Goal: Information Seeking & Learning: Learn about a topic

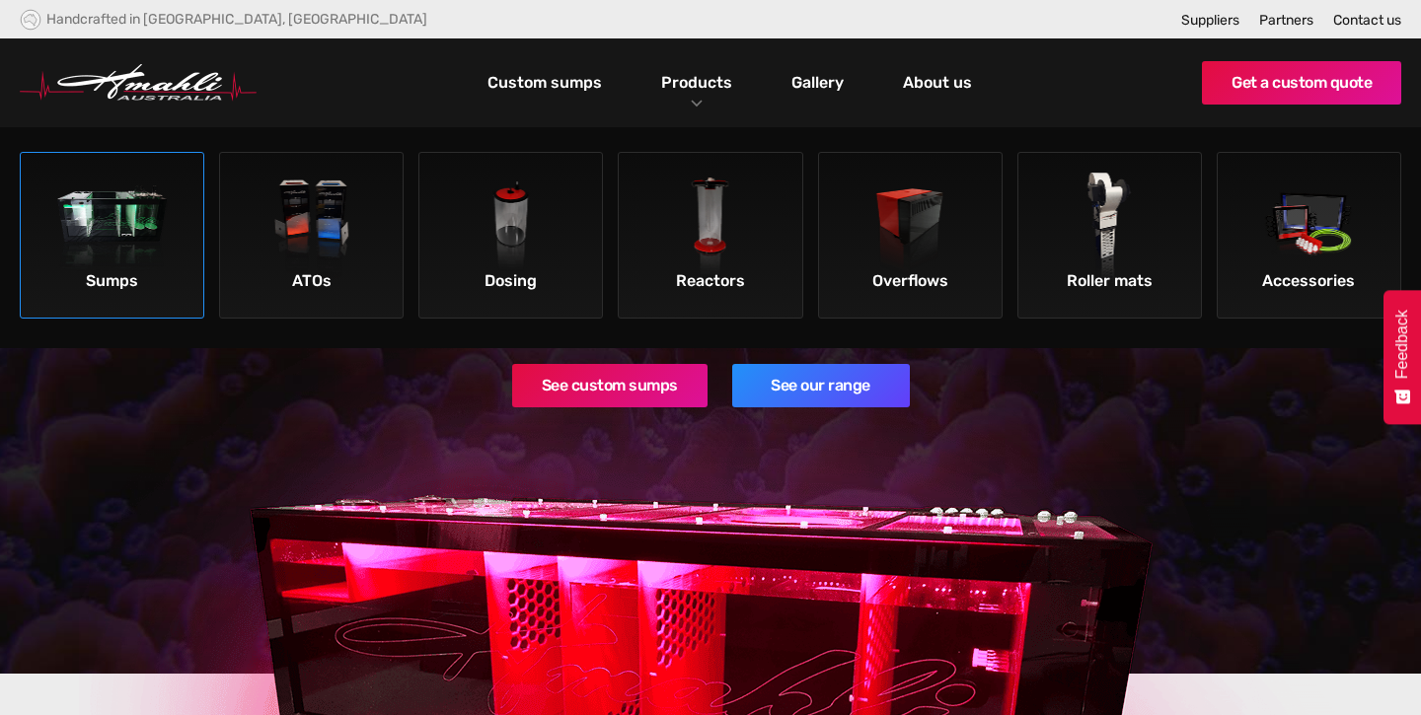
click at [92, 208] on img at bounding box center [113, 229] width 112 height 112
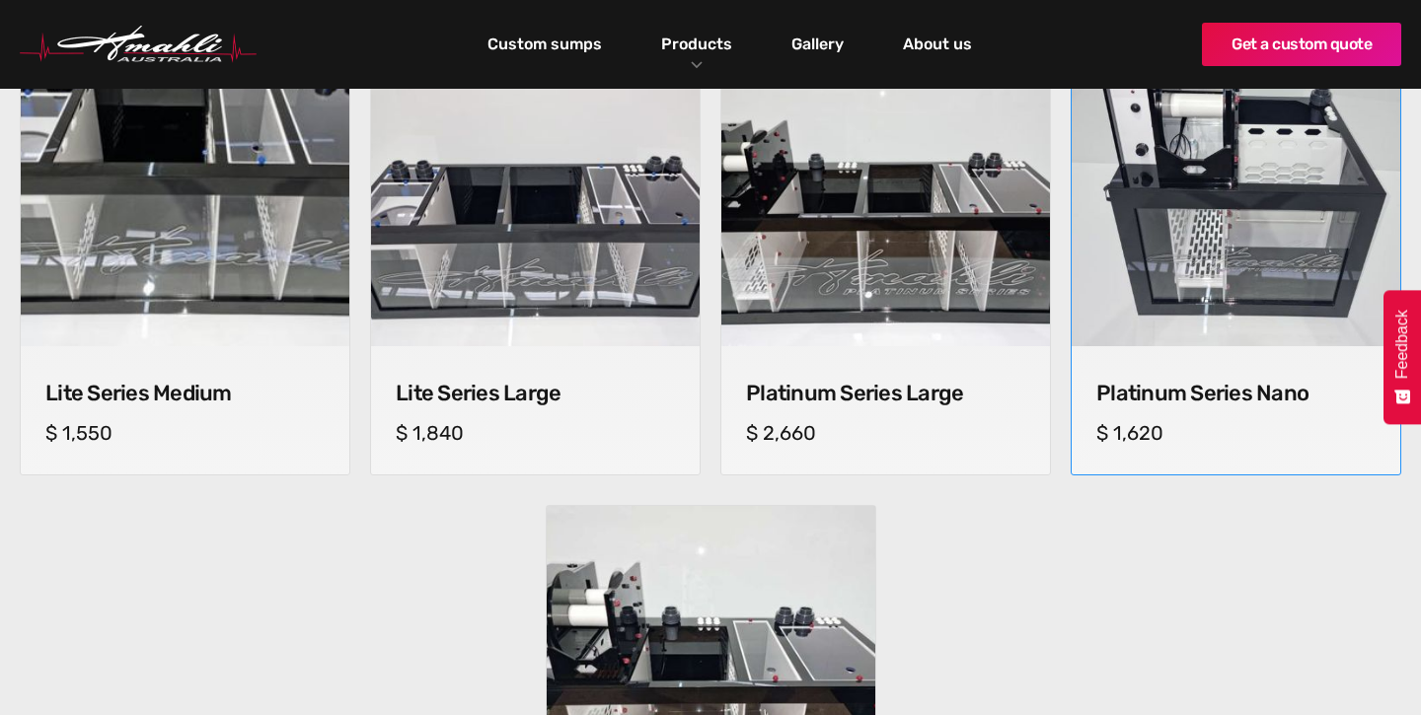
scroll to position [1351, 0]
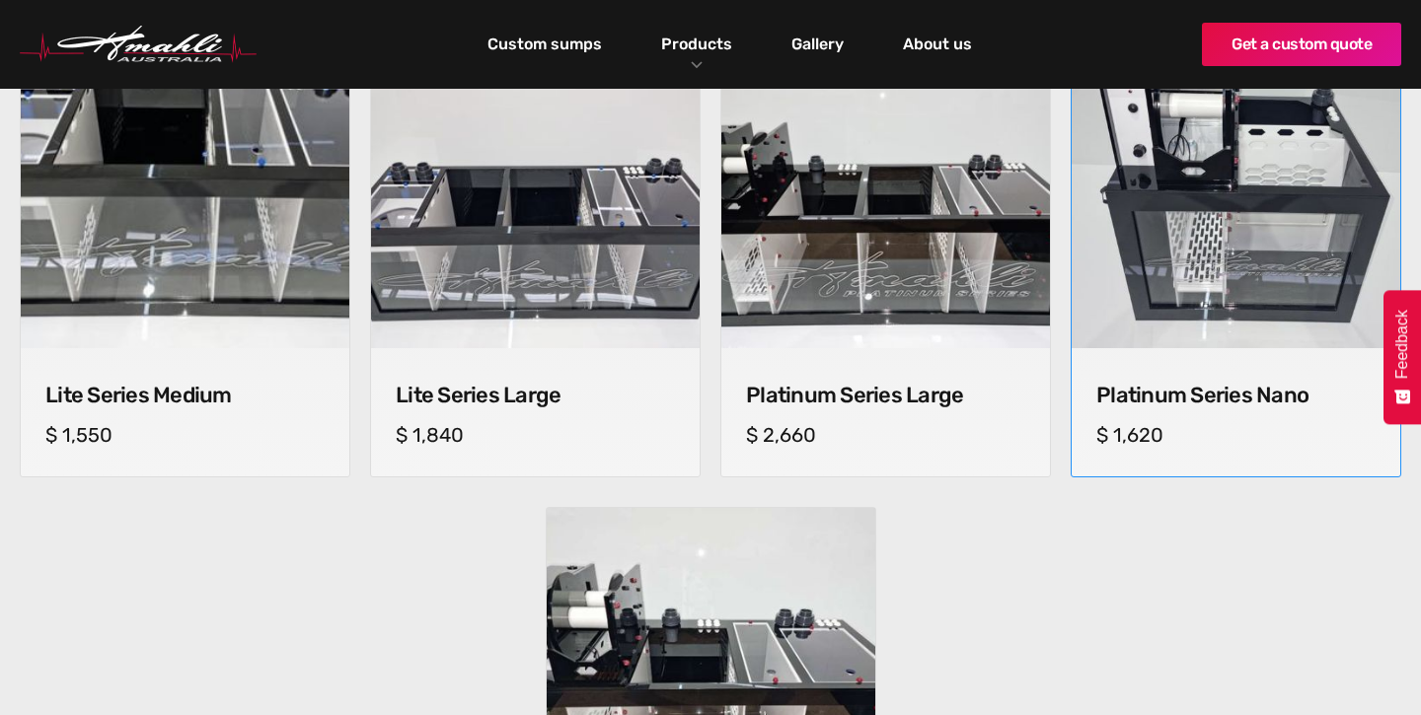
click at [1295, 260] on img at bounding box center [1236, 184] width 345 height 345
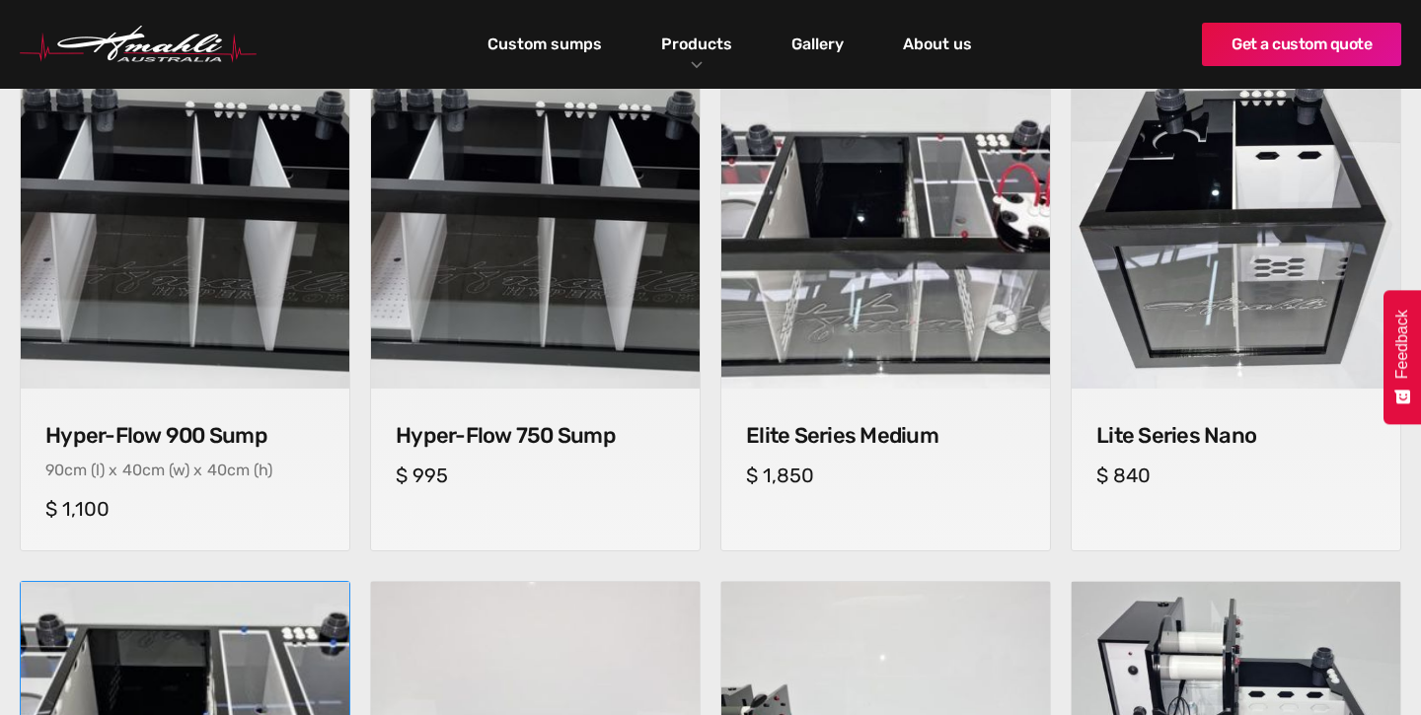
scroll to position [767, 0]
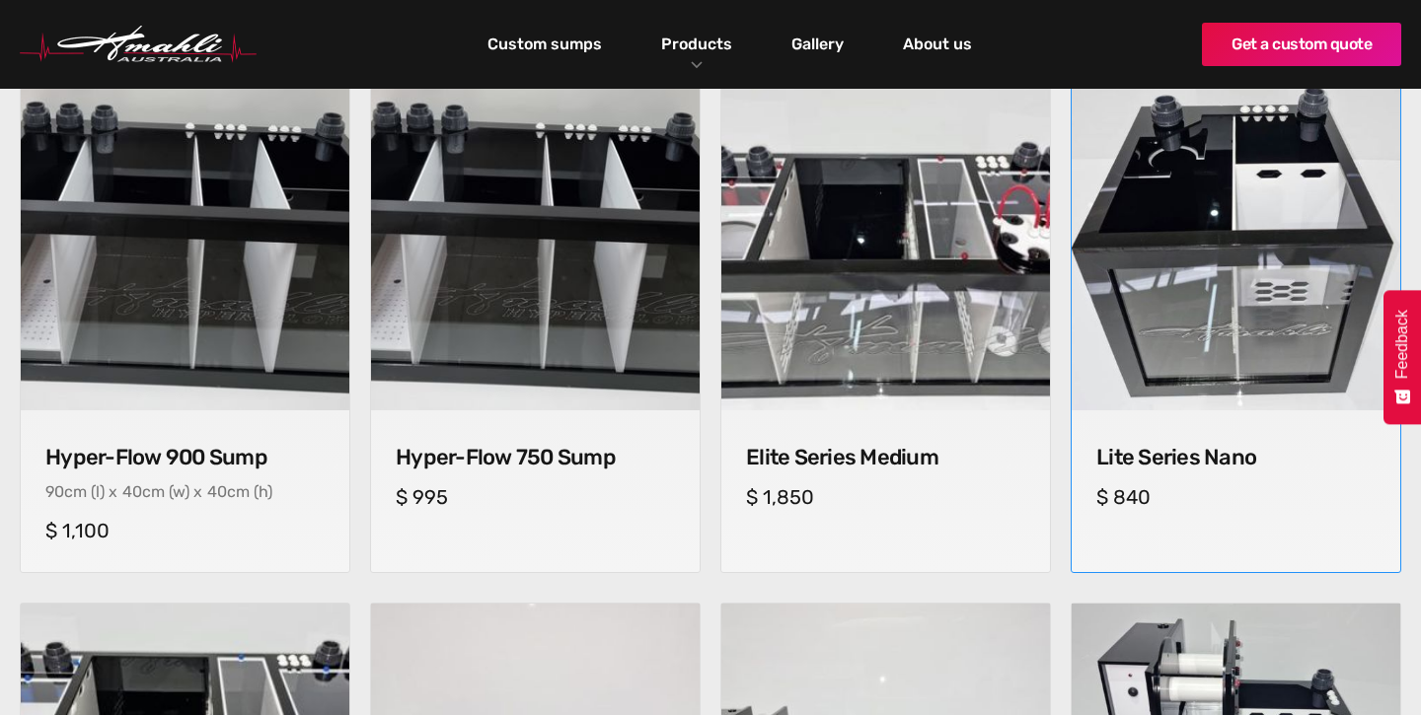
click at [1224, 418] on div "Lite Series Nano cm (l) x cm (w) x cm (h) $ 840" at bounding box center [1236, 474] width 329 height 128
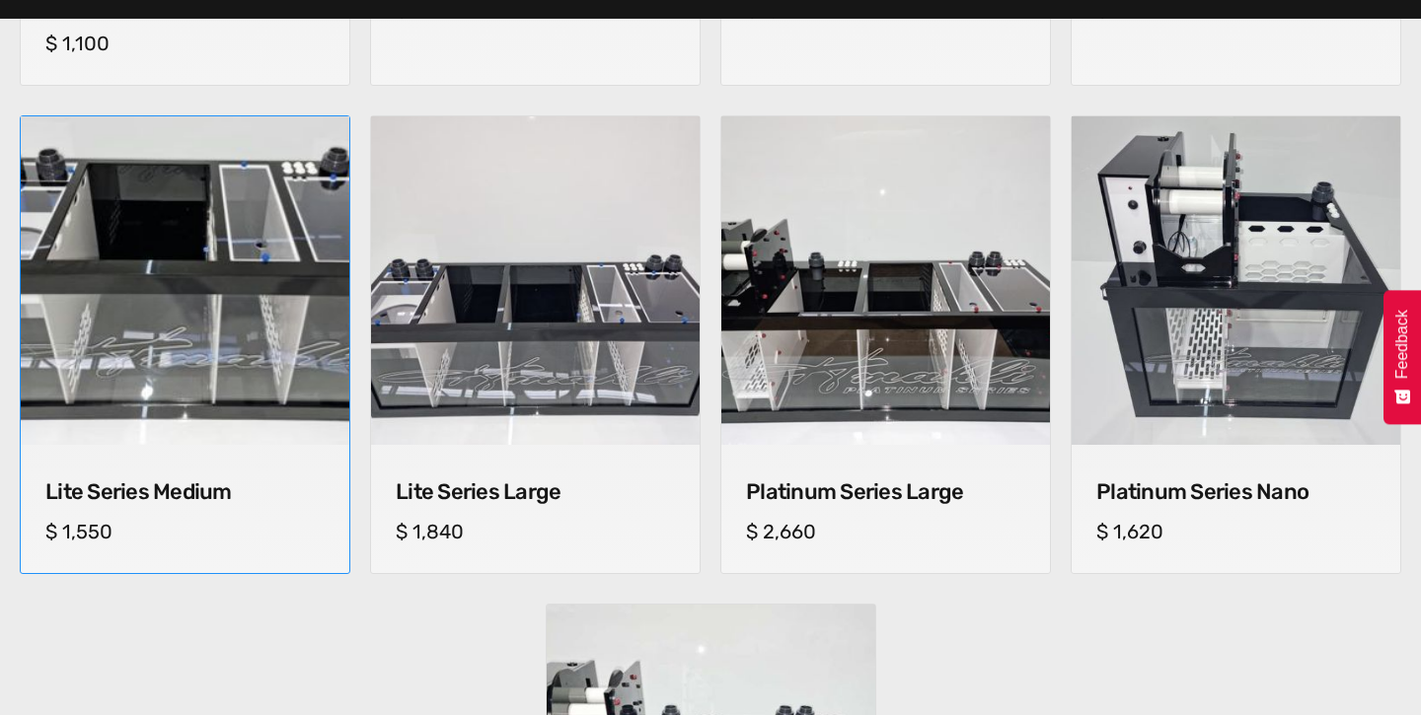
scroll to position [1263, 0]
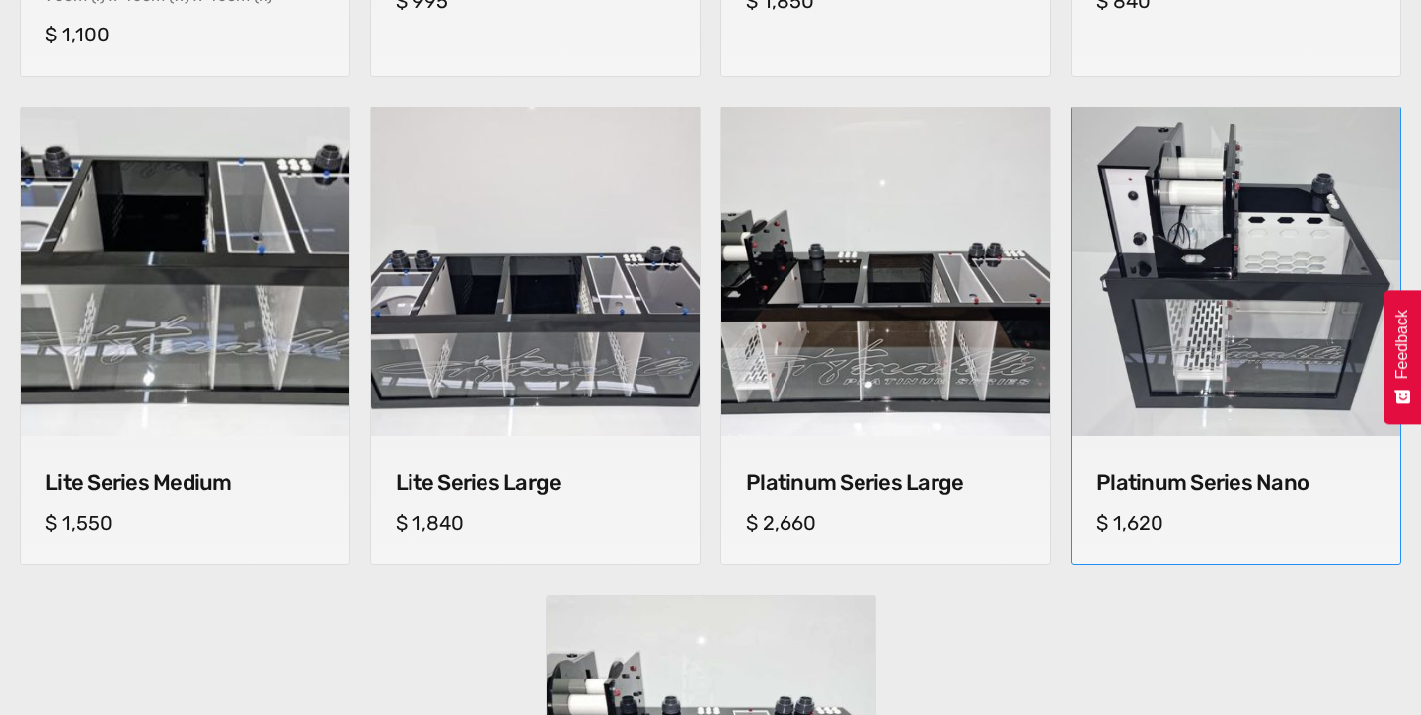
click at [1209, 483] on h4 "Platinum Series Nano" at bounding box center [1235, 484] width 279 height 26
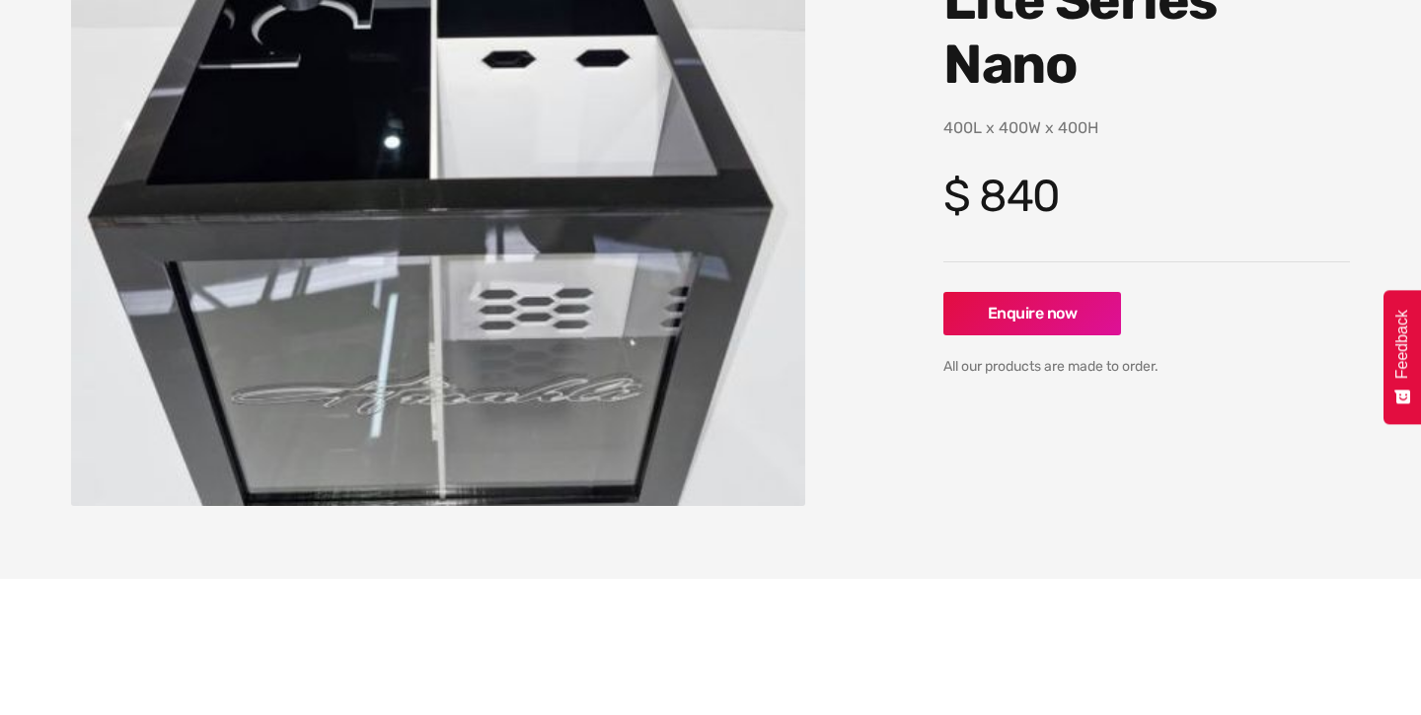
scroll to position [338, 0]
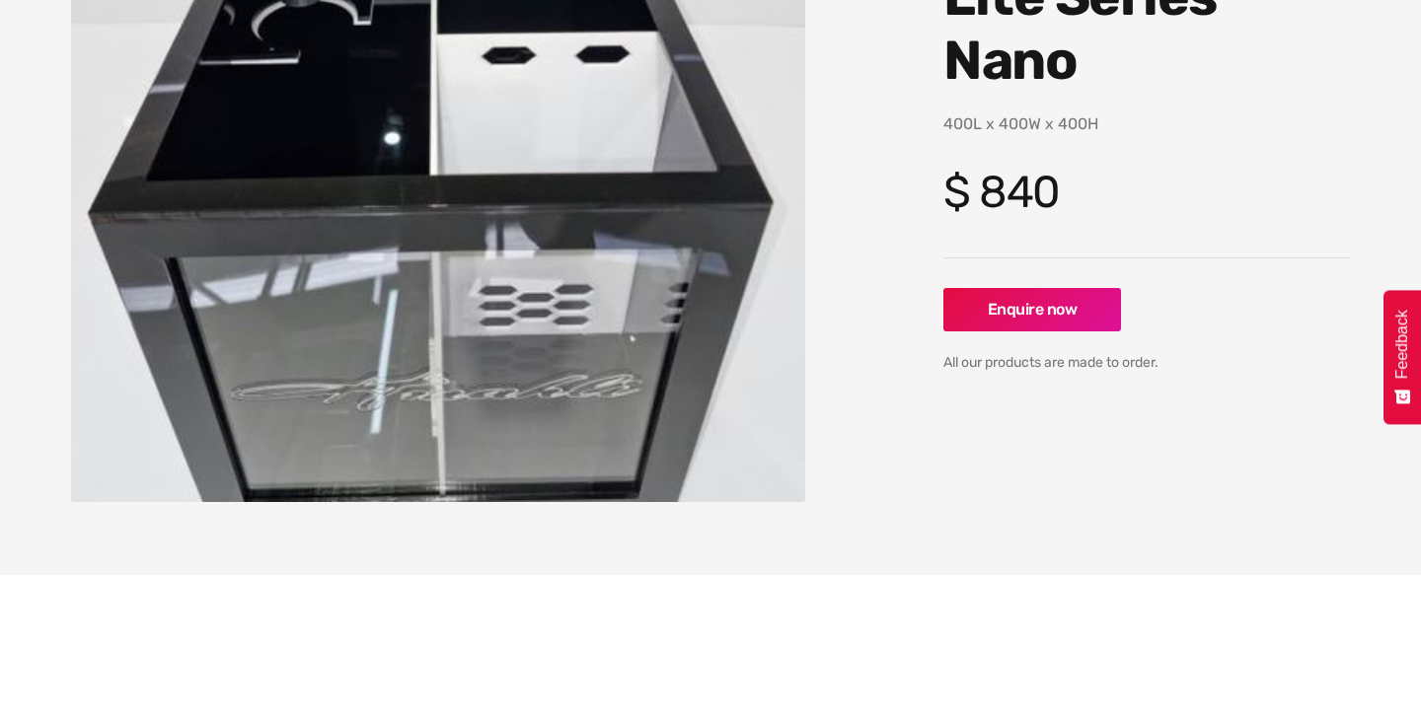
click at [489, 417] on img "open lightbox" at bounding box center [438, 208] width 734 height 587
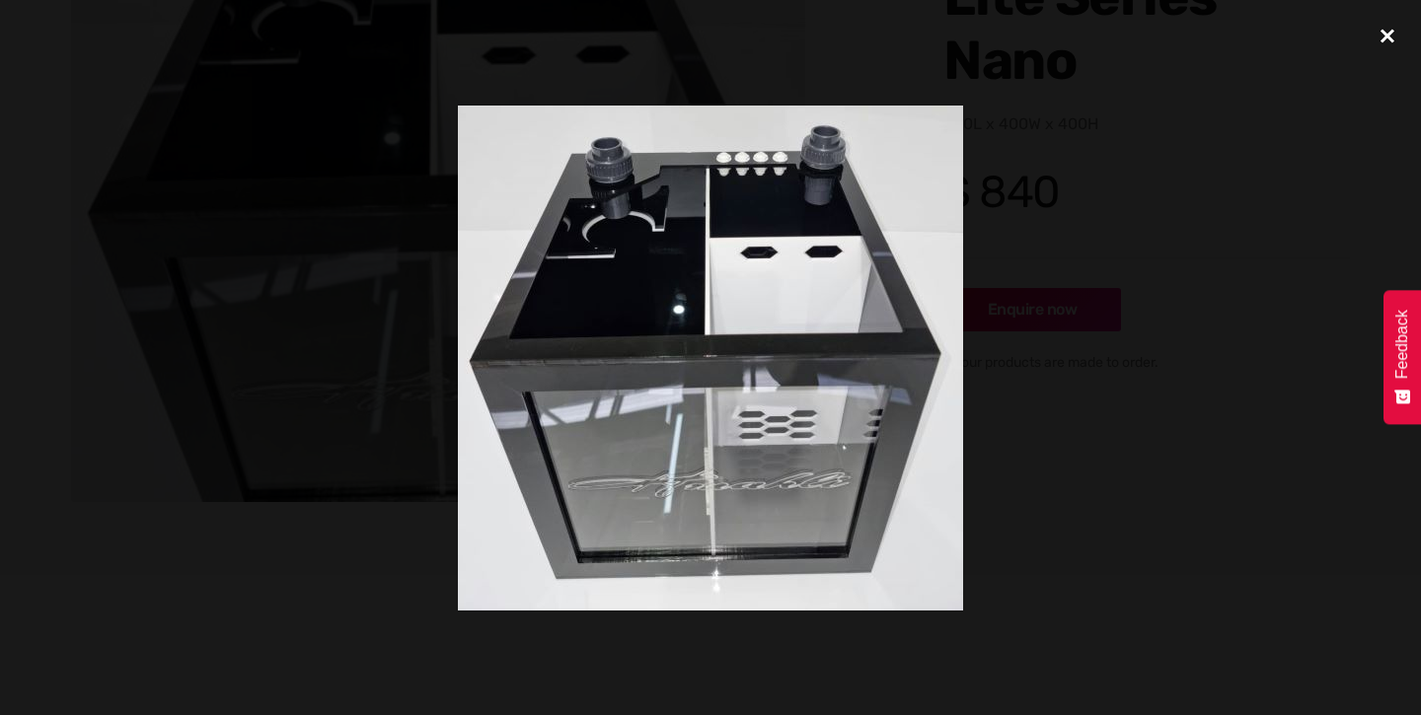
click at [1384, 36] on div "close lightbox" at bounding box center [1387, 36] width 67 height 43
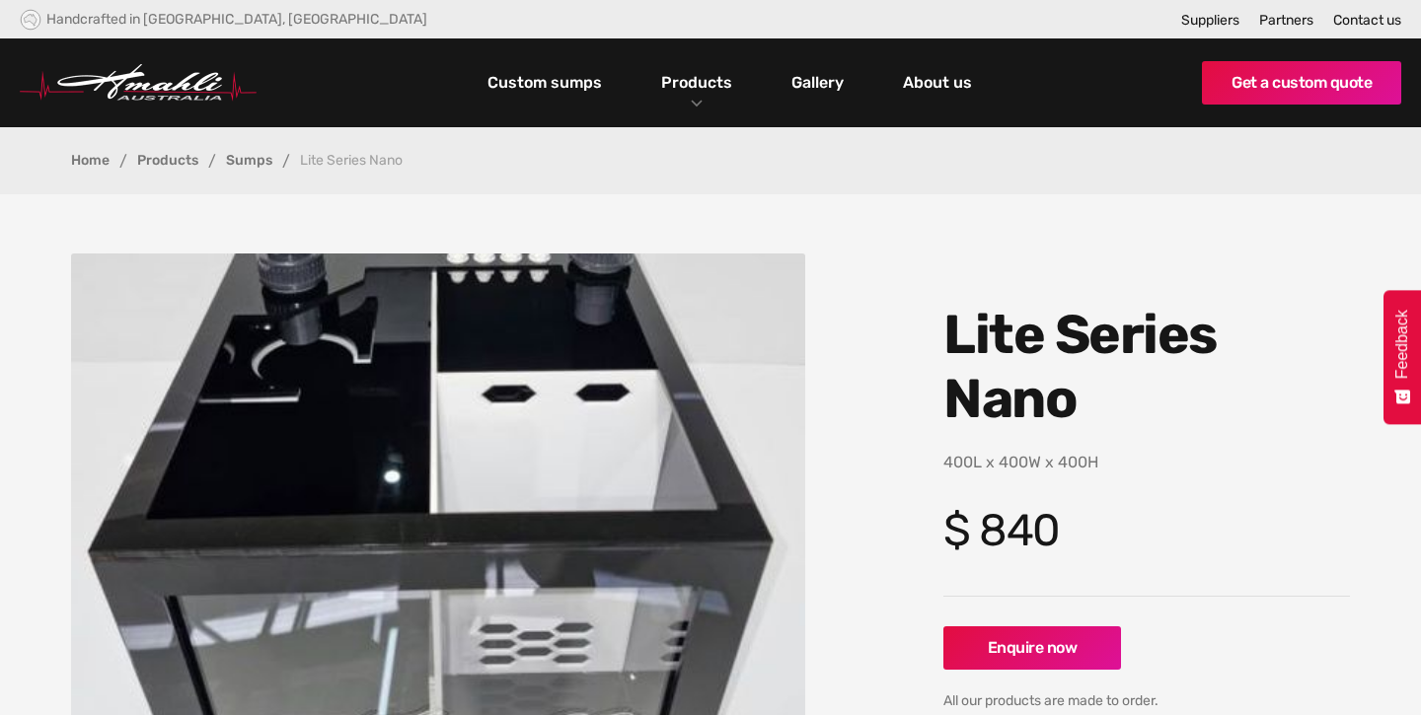
scroll to position [0, 0]
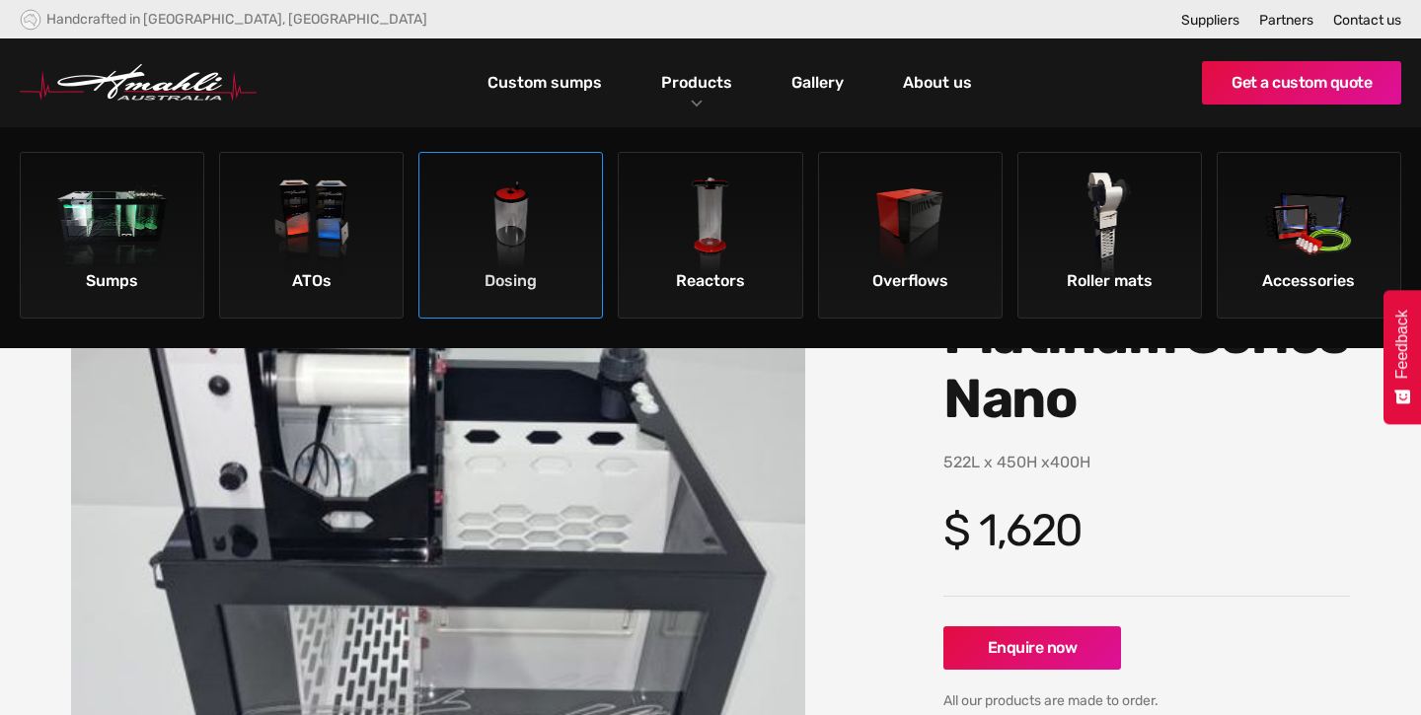
click at [567, 268] on div "Dosing" at bounding box center [510, 281] width 173 height 34
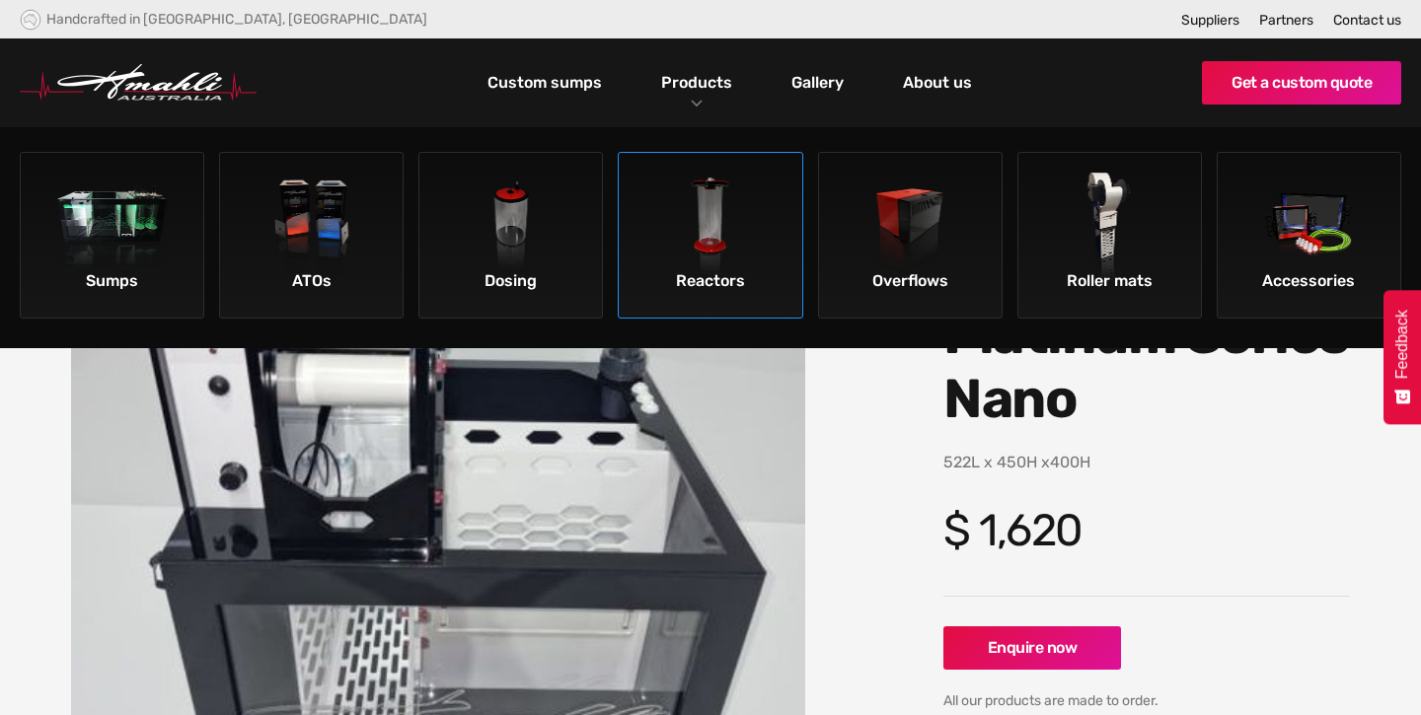
click at [740, 236] on img at bounding box center [711, 229] width 112 height 112
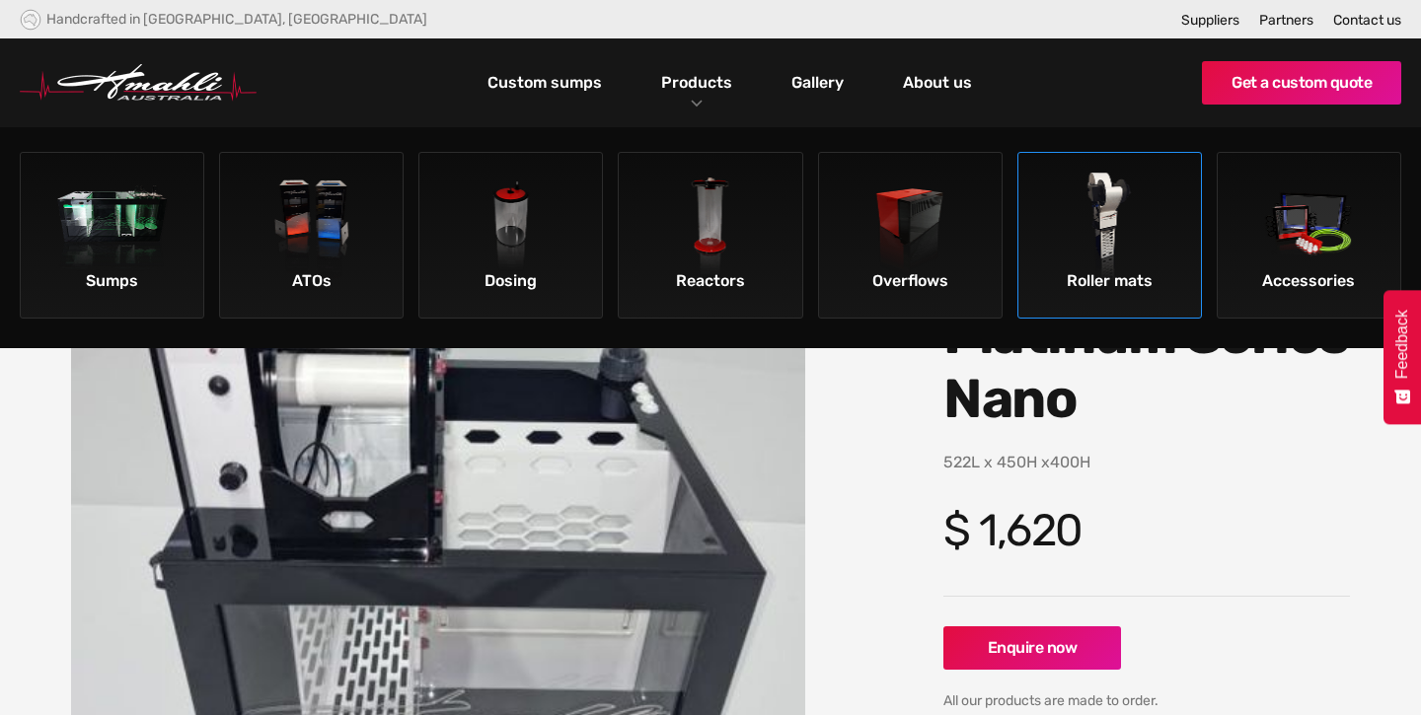
click at [1088, 240] on img at bounding box center [1110, 229] width 112 height 112
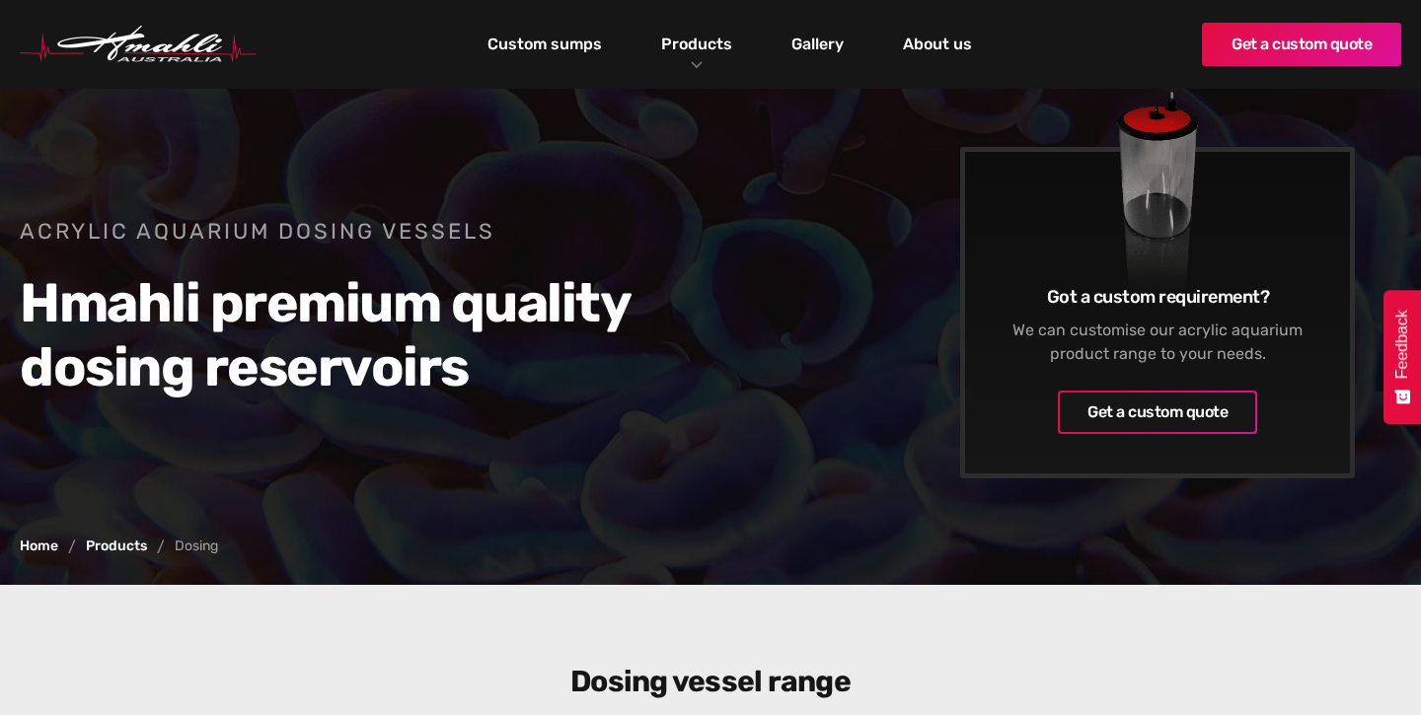
scroll to position [61, 0]
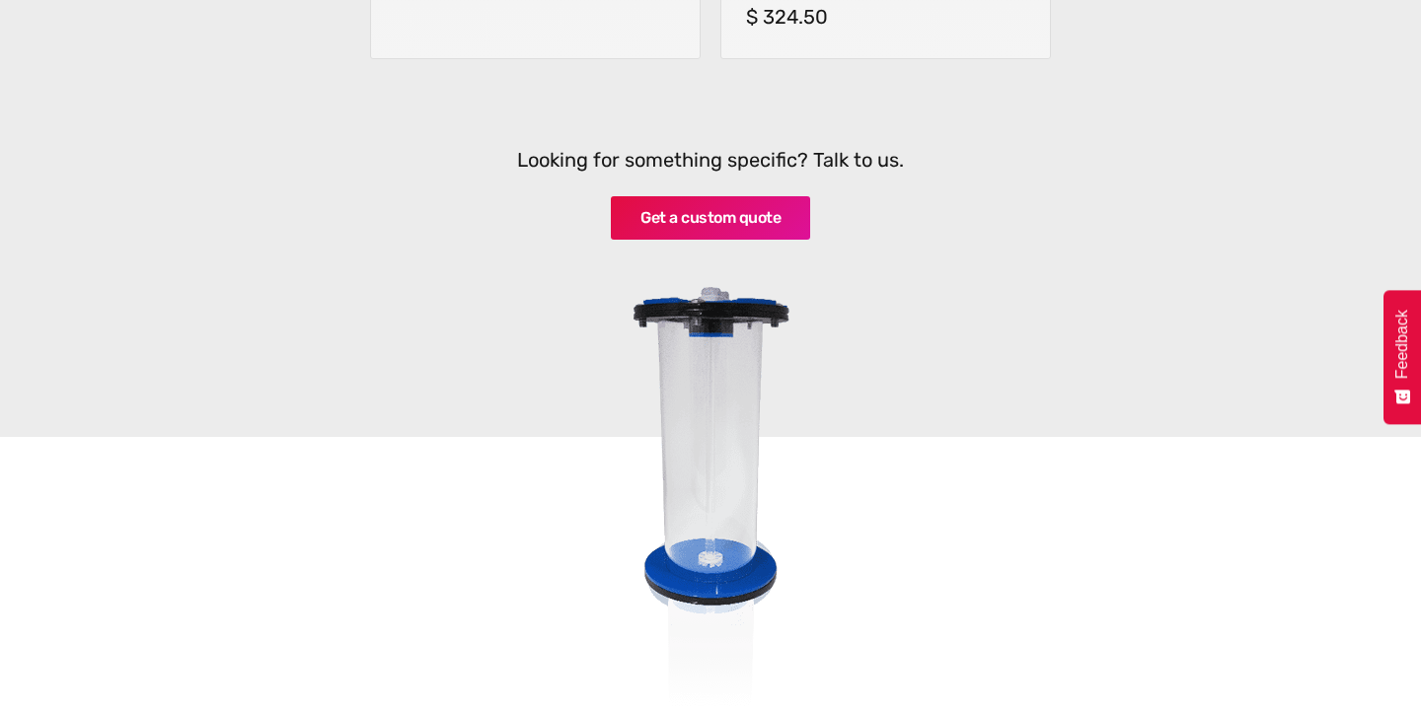
scroll to position [1328, 0]
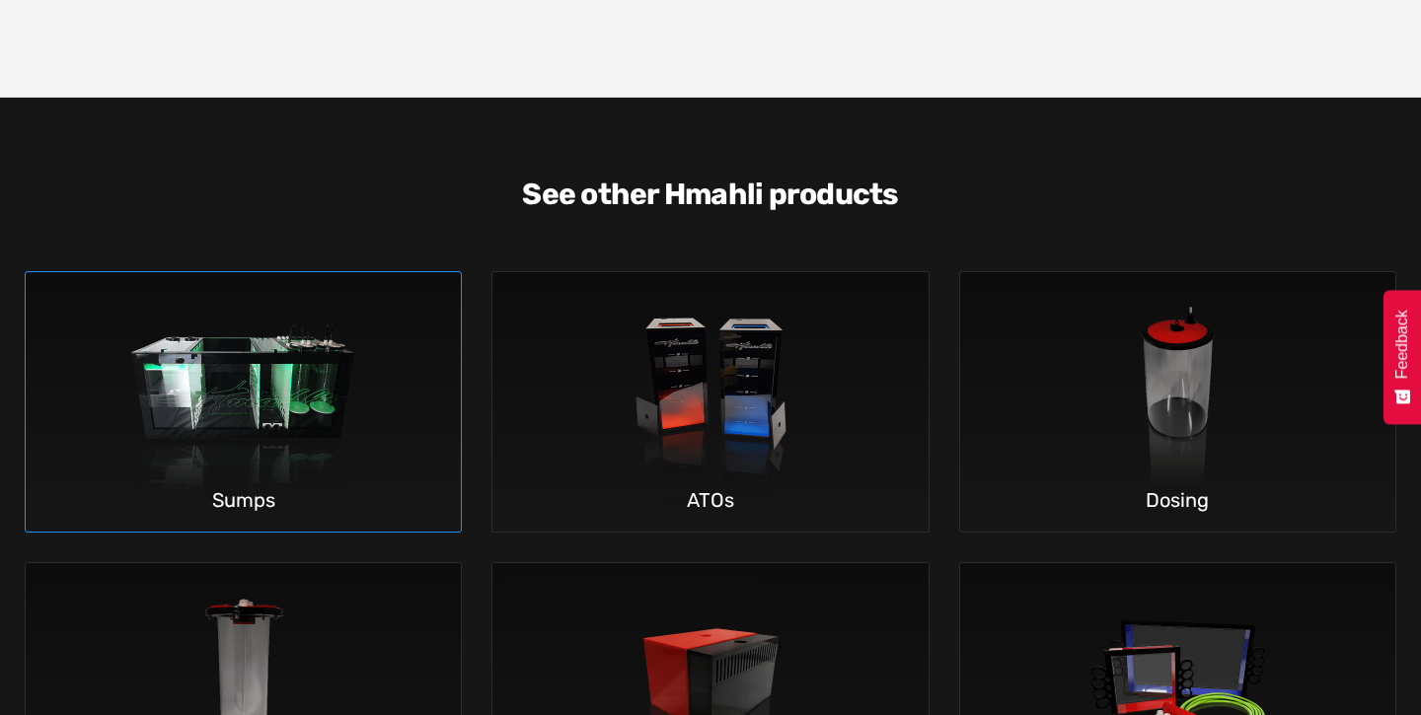
scroll to position [4401, 0]
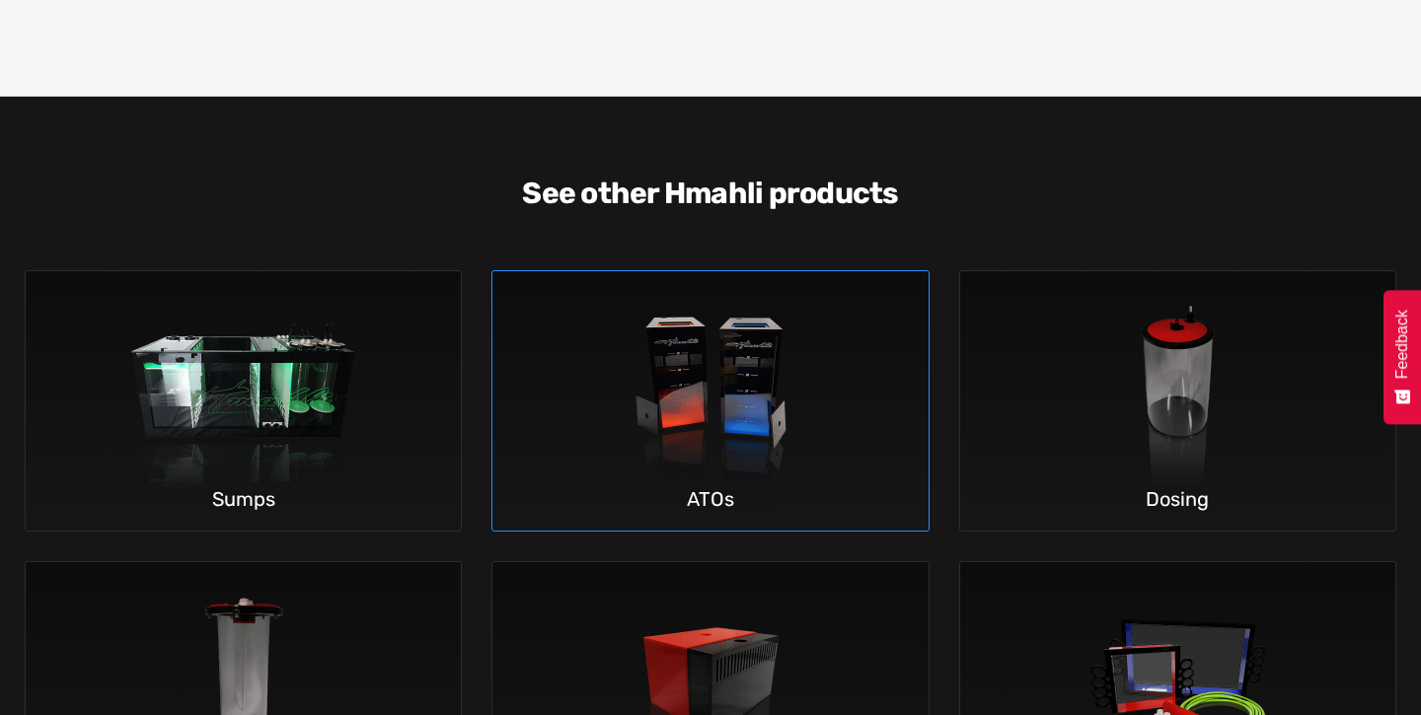
click at [689, 271] on img at bounding box center [710, 401] width 291 height 260
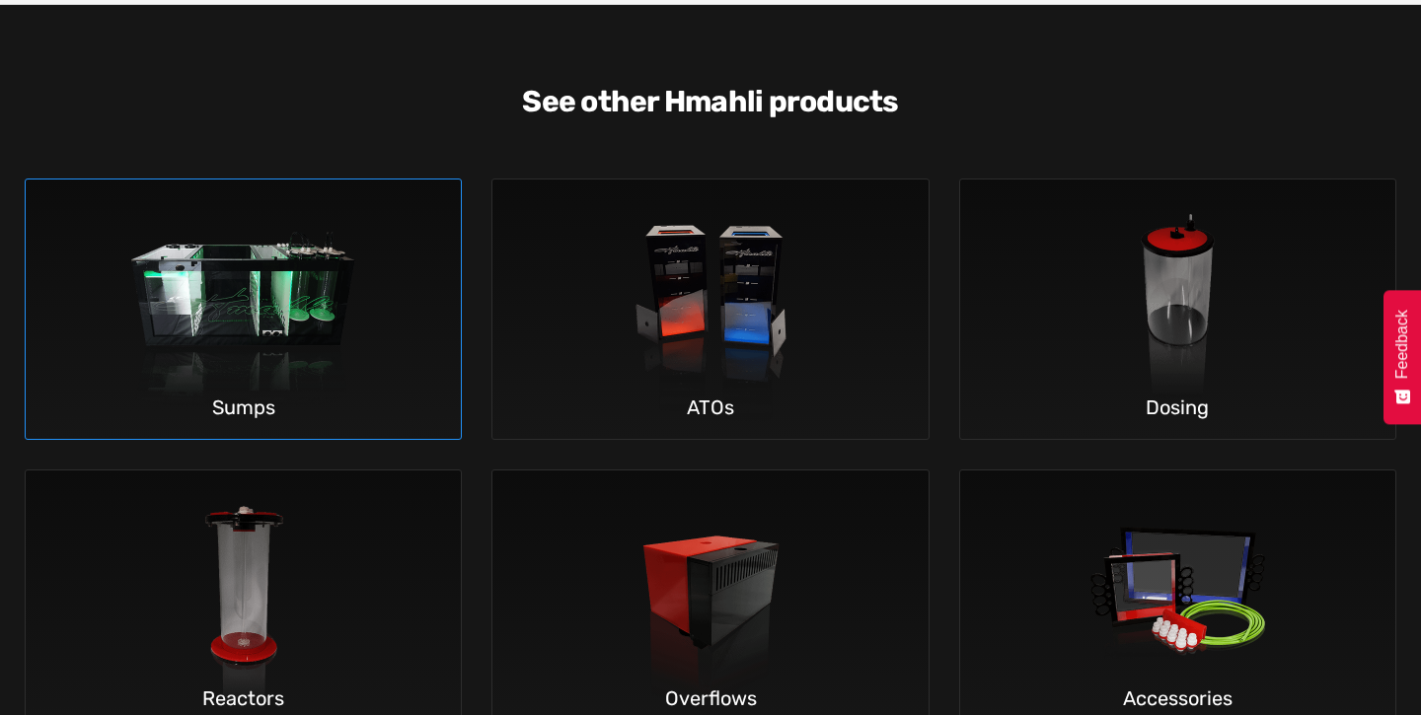
scroll to position [4497, 0]
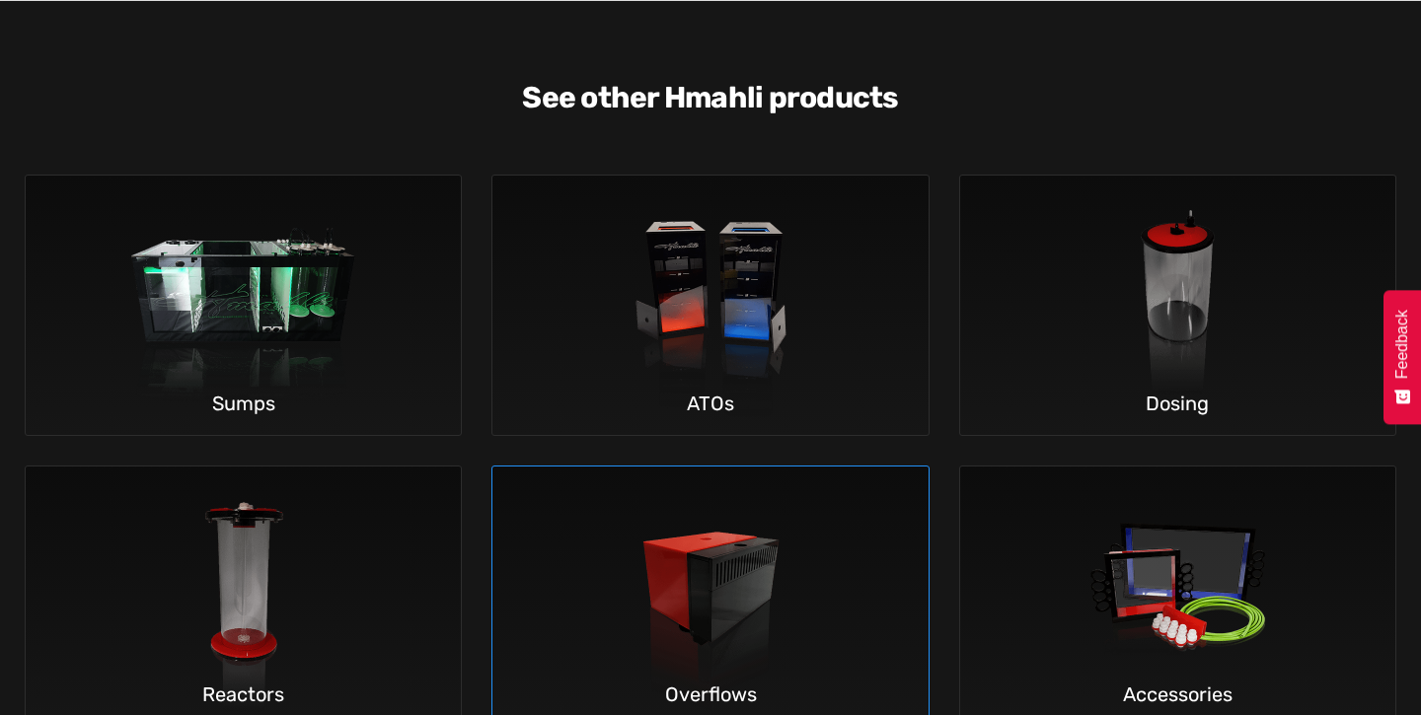
click at [713, 467] on img at bounding box center [710, 597] width 291 height 260
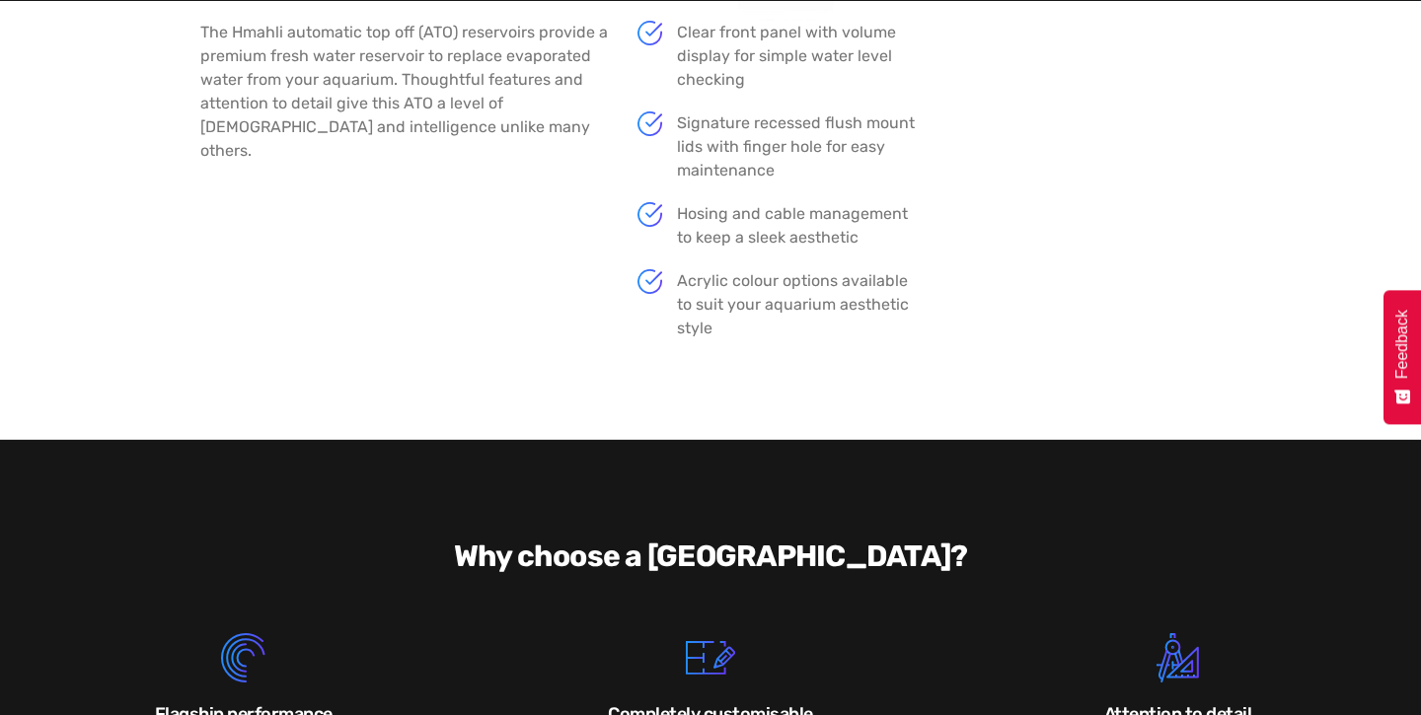
scroll to position [1969, 0]
